Goal: Task Accomplishment & Management: Manage account settings

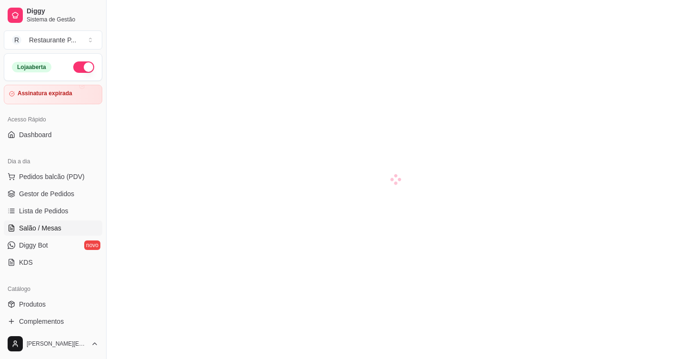
scroll to position [121, 0]
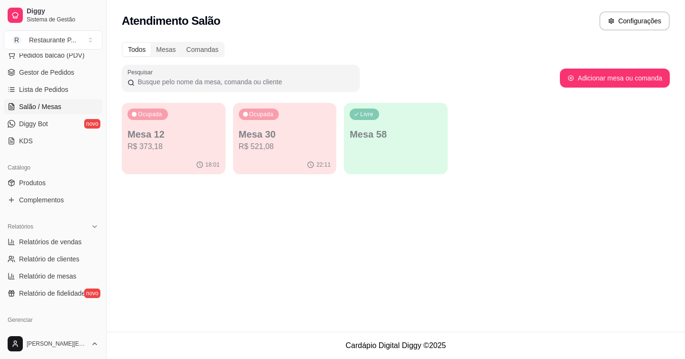
click at [280, 142] on p "R$ 521,08" at bounding box center [285, 146] width 92 height 11
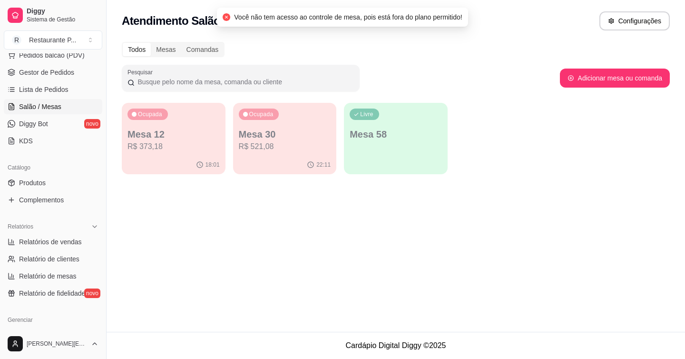
click at [280, 142] on p "R$ 521,08" at bounding box center [285, 146] width 92 height 11
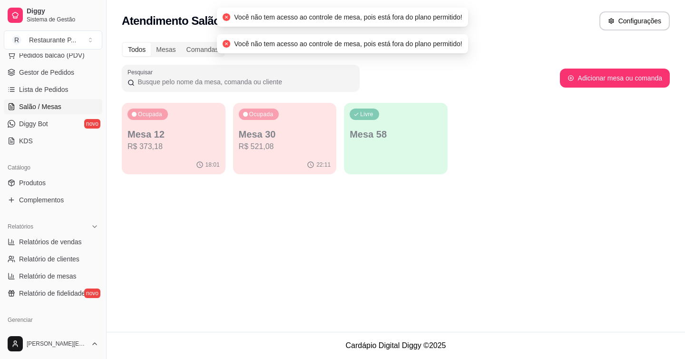
click at [278, 147] on p "R$ 521,08" at bounding box center [285, 146] width 92 height 11
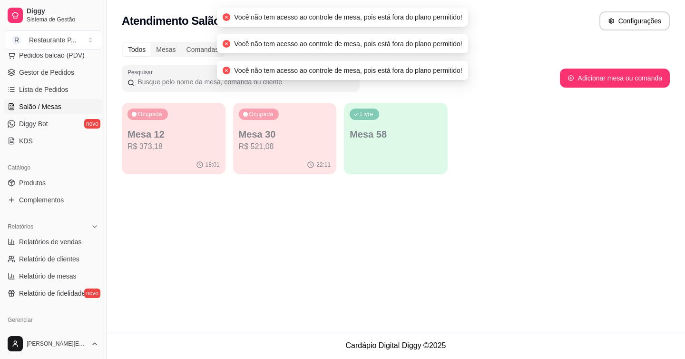
click at [388, 143] on div "Livre Mesa 58" at bounding box center [396, 133] width 104 height 60
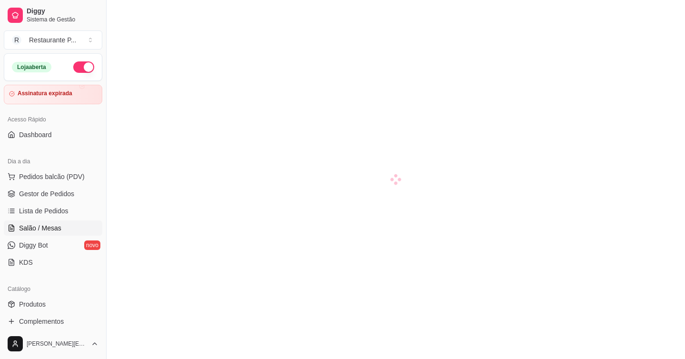
scroll to position [30, 0]
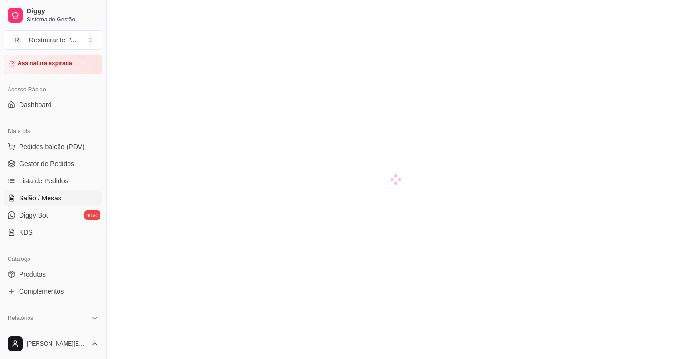
click at [301, 255] on div at bounding box center [396, 179] width 579 height 359
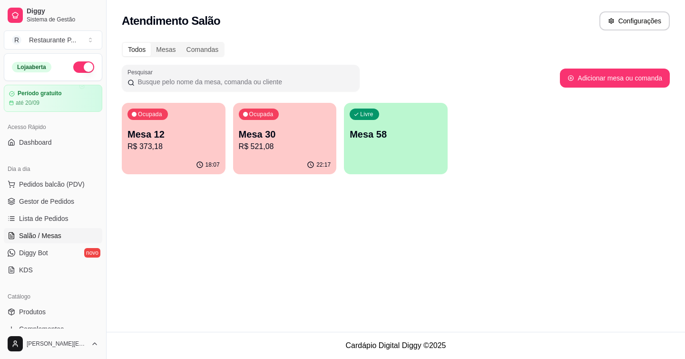
click at [177, 132] on p "Mesa 12" at bounding box center [174, 134] width 92 height 13
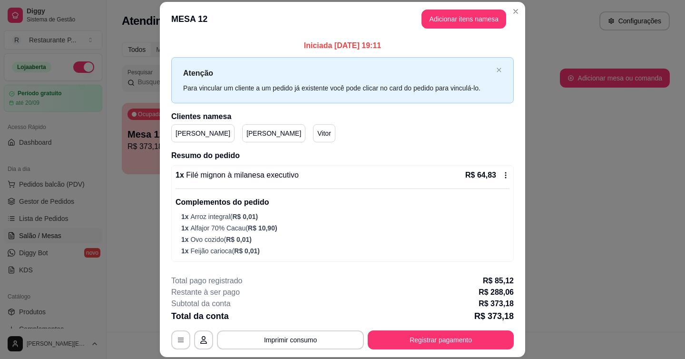
click at [212, 337] on button "button" at bounding box center [203, 339] width 19 height 19
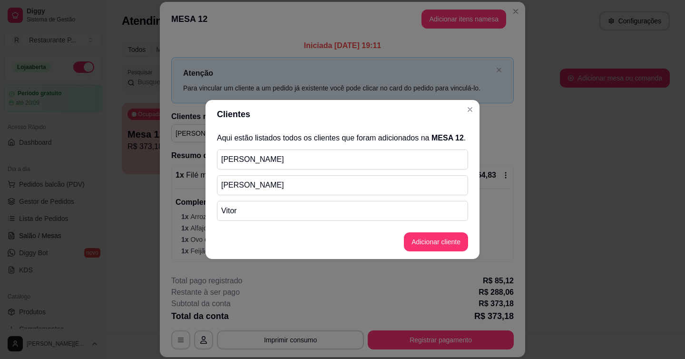
click at [417, 250] on button "Adicionar cliente" at bounding box center [436, 241] width 64 height 19
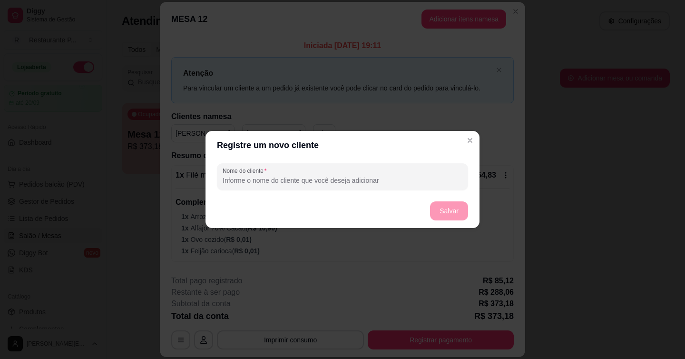
click at [412, 187] on div "Nome do cliente" at bounding box center [342, 176] width 251 height 27
click at [452, 220] on footer "Salvar" at bounding box center [343, 211] width 274 height 34
click at [450, 211] on button "Salvar" at bounding box center [449, 211] width 37 height 19
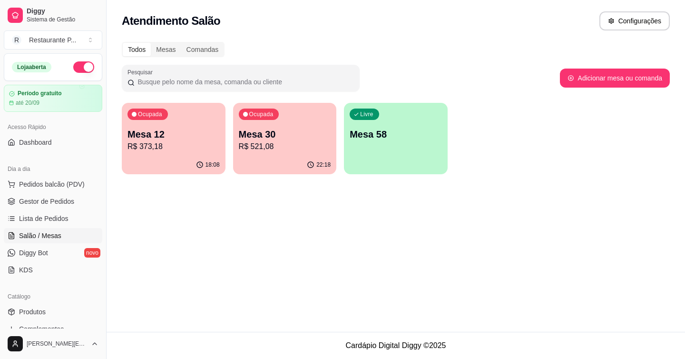
click at [169, 142] on p "R$ 373,18" at bounding box center [174, 146] width 92 height 11
